Goal: Navigation & Orientation: Find specific page/section

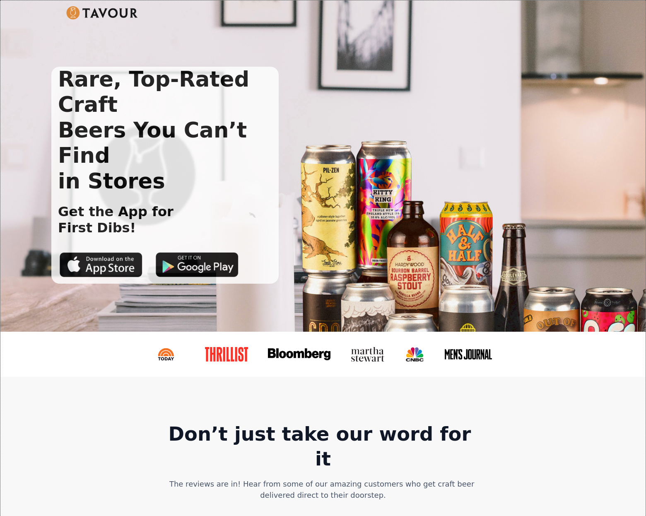
click at [113, 15] on img at bounding box center [102, 12] width 72 height 13
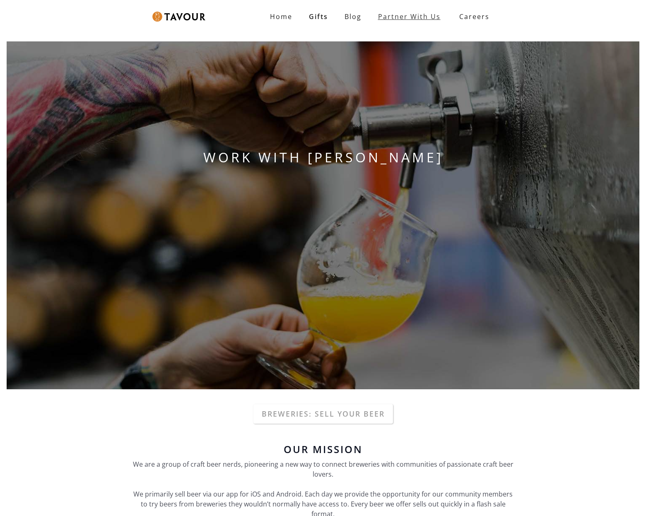
click at [411, 11] on link "Partner With Us" at bounding box center [409, 16] width 79 height 17
click at [430, 18] on link "Partner With Us" at bounding box center [409, 16] width 79 height 17
click at [399, 17] on link "Partner With Us" at bounding box center [409, 16] width 79 height 17
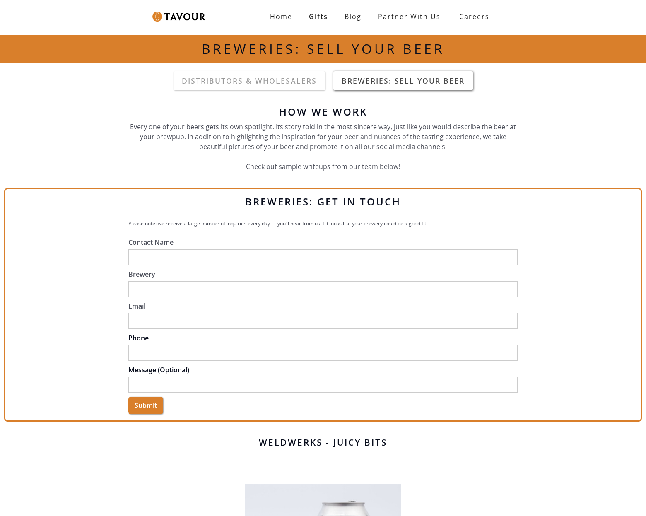
click at [415, 85] on link "Breweries: Sell your beer" at bounding box center [402, 80] width 139 height 19
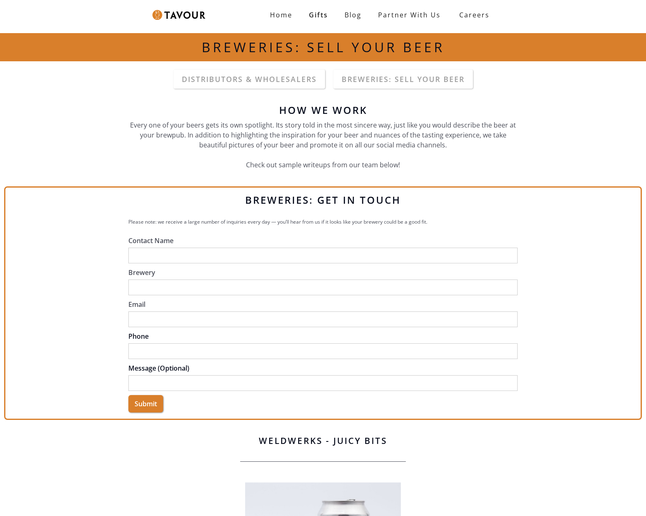
scroll to position [2, 0]
click at [274, 83] on link "DistributorS & wholesalers" at bounding box center [249, 79] width 152 height 19
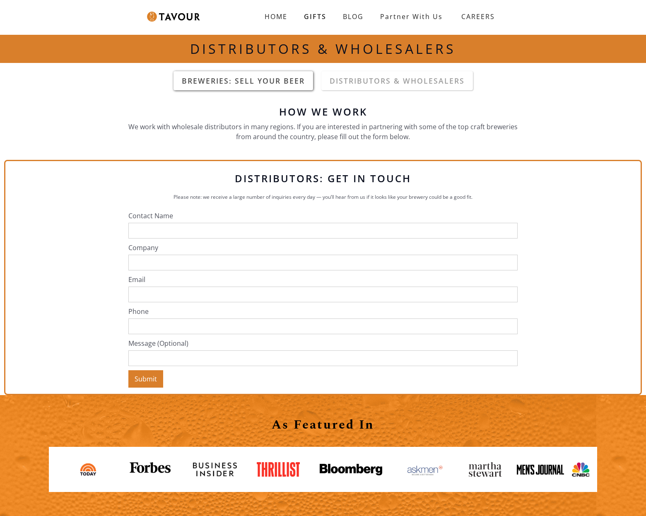
click at [247, 79] on link "Breweries: sell your beer" at bounding box center [242, 80] width 139 height 19
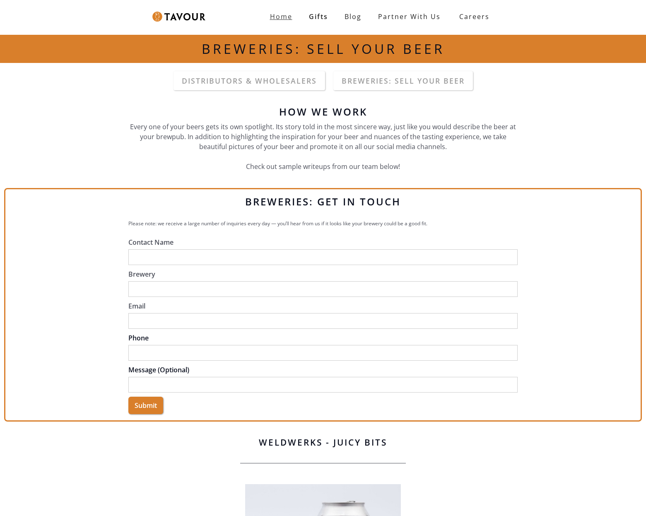
click at [296, 17] on link "Home" at bounding box center [281, 16] width 39 height 17
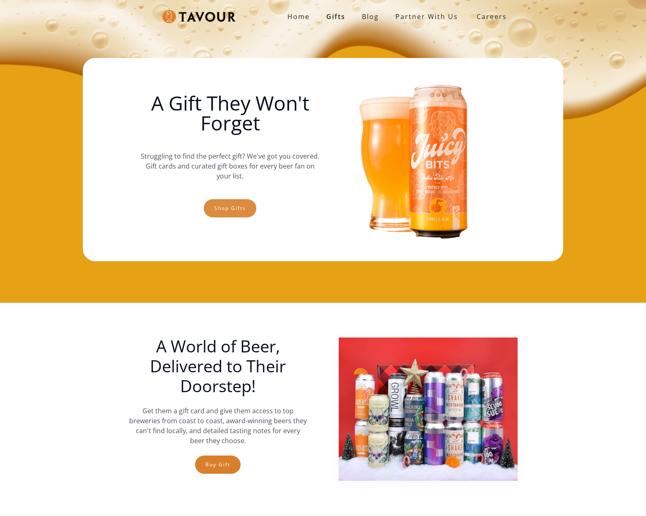
click at [231, 215] on link "Shop gifts" at bounding box center [230, 208] width 53 height 18
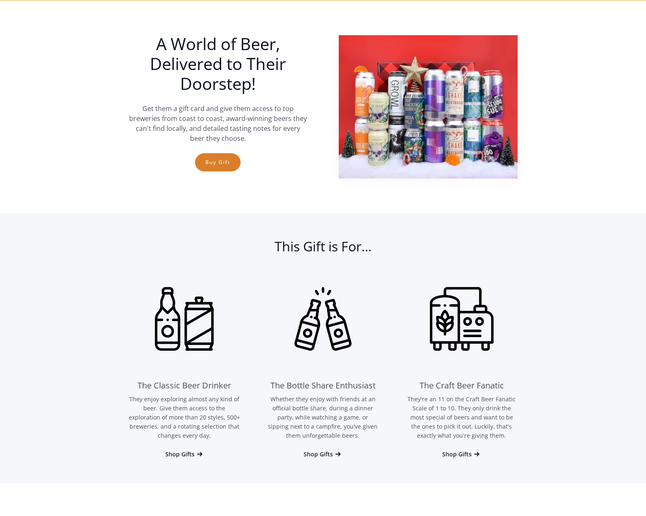
scroll to position [303, 0]
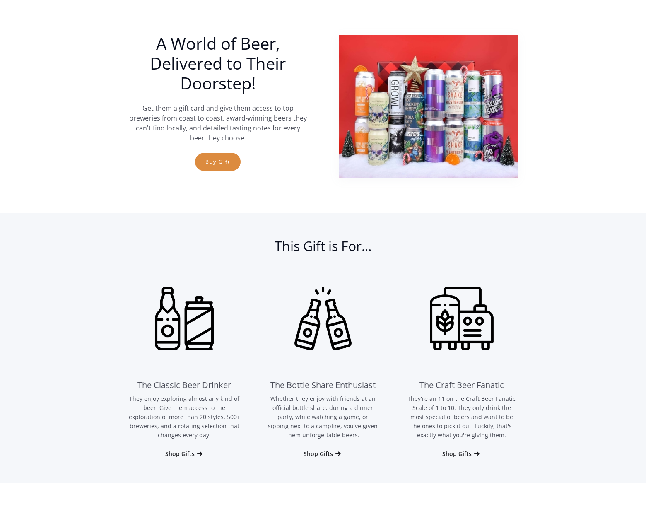
click at [220, 168] on link "Buy Gift" at bounding box center [218, 162] width 46 height 18
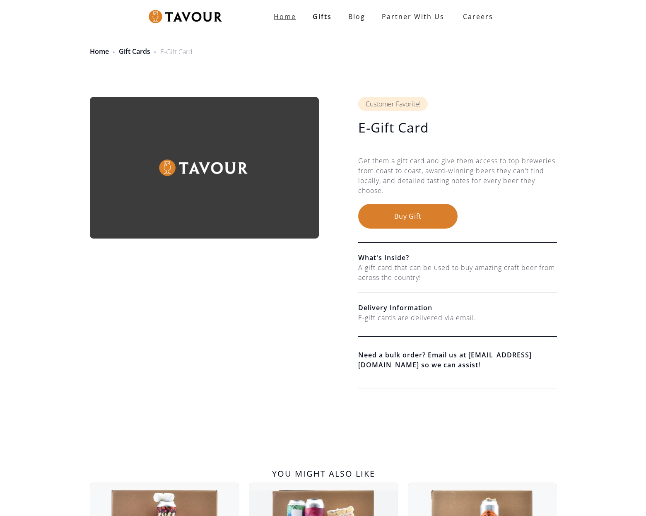
click at [298, 14] on link "Home" at bounding box center [284, 16] width 39 height 17
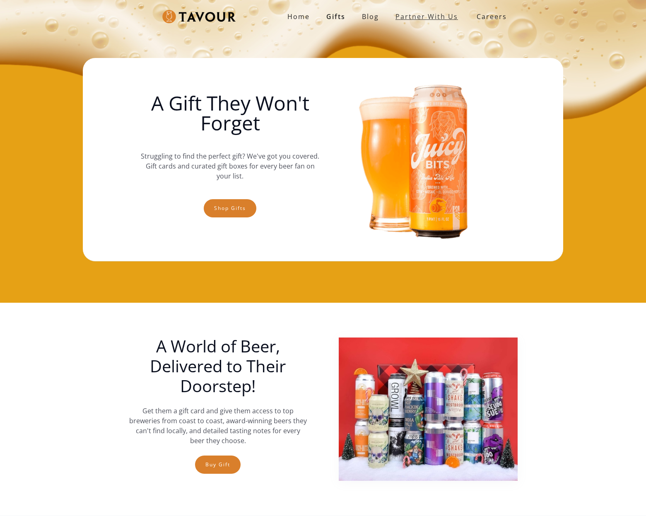
click at [420, 19] on link "partner with us" at bounding box center [426, 16] width 79 height 17
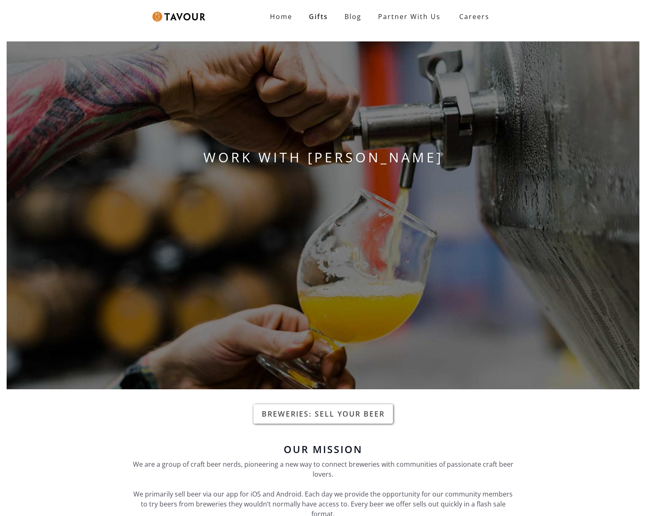
click at [334, 415] on link "Breweries: Sell your beer" at bounding box center [322, 413] width 139 height 19
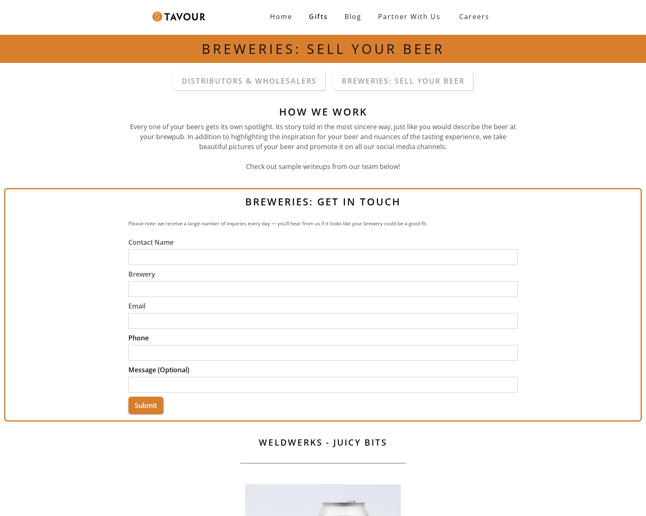
scroll to position [5, 0]
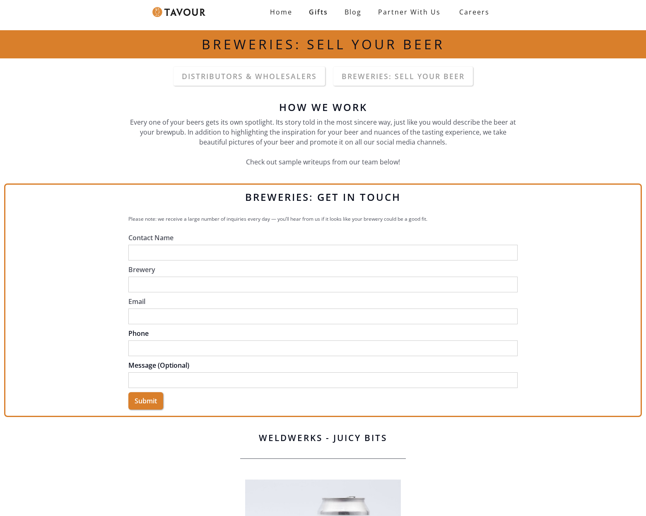
click at [176, 11] on img at bounding box center [178, 12] width 53 height 10
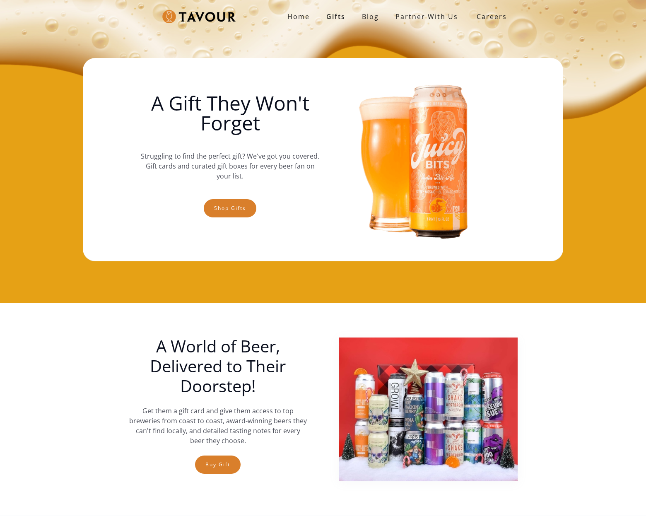
click at [173, 17] on img at bounding box center [198, 17] width 73 height 14
